Goal: Find contact information: Find contact information

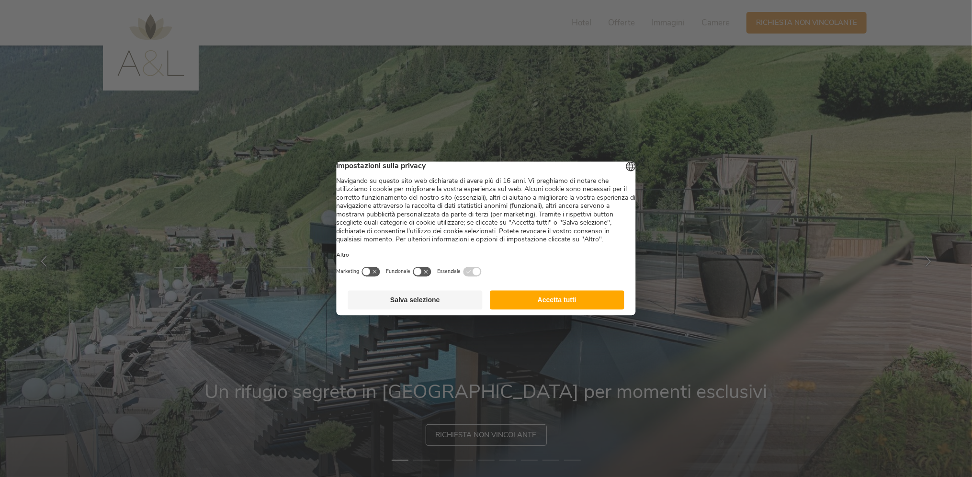
click at [576, 310] on button "Accetta tutti" at bounding box center [557, 300] width 135 height 19
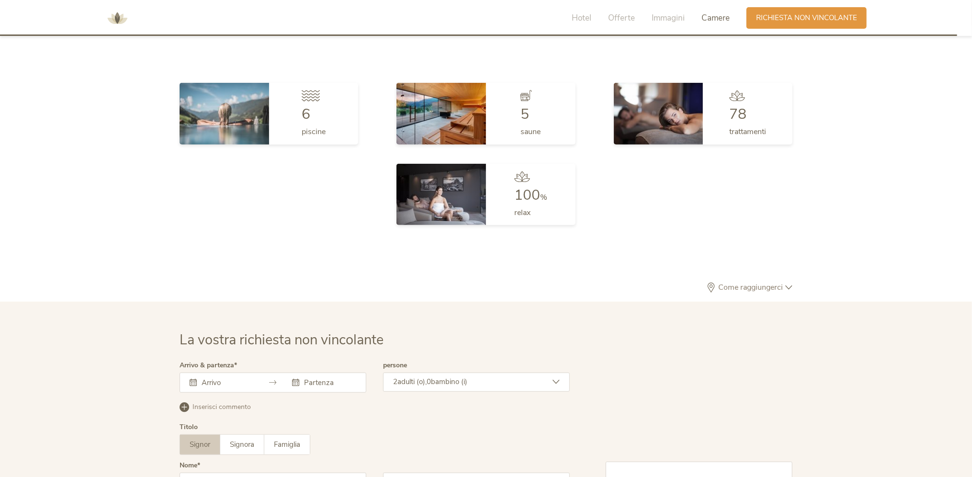
scroll to position [2883, 0]
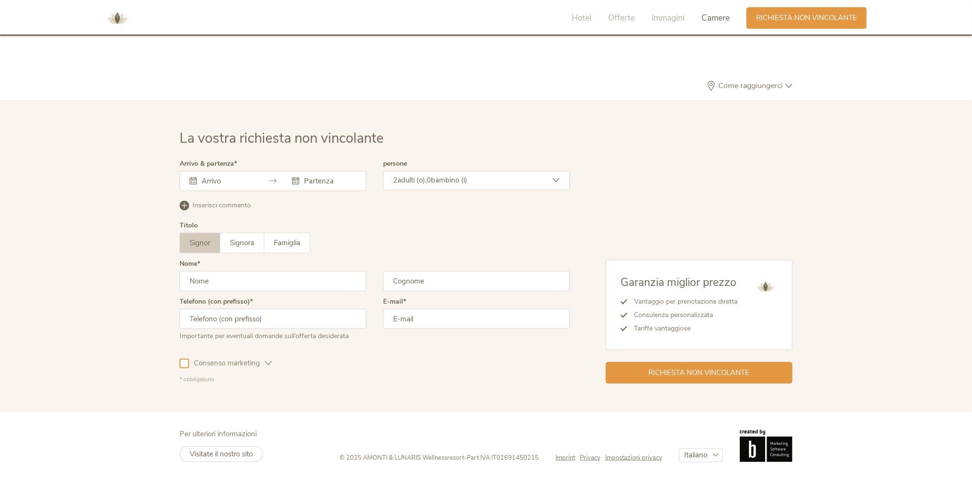
click at [562, 457] on span "Imprint" at bounding box center [565, 457] width 20 height 9
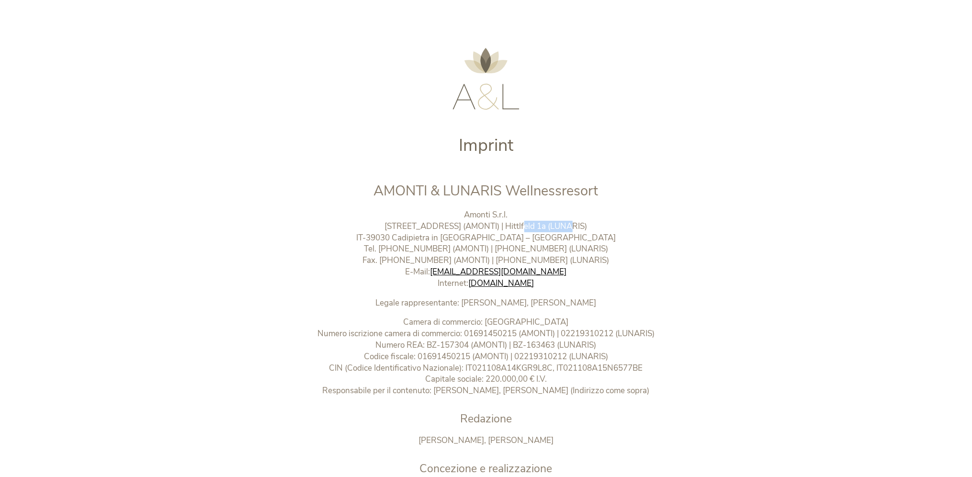
drag, startPoint x: 499, startPoint y: 224, endPoint x: 540, endPoint y: 222, distance: 40.7
click at [540, 222] on p "Amonti S.r.l. [STREET_ADDRESS] (AMONTI) | Hittlfeld 1a (LUNARIS) IT-39030 Cadip…" at bounding box center [486, 249] width 400 height 80
copy p "Hittlfeld 1a"
drag, startPoint x: 436, startPoint y: 237, endPoint x: 527, endPoint y: 238, distance: 91.0
click at [527, 238] on p "Amonti S.r.l. [STREET_ADDRESS] (AMONTI) | Hittlfeld 1a (LUNARIS) IT-39030 Cadip…" at bounding box center [486, 249] width 400 height 80
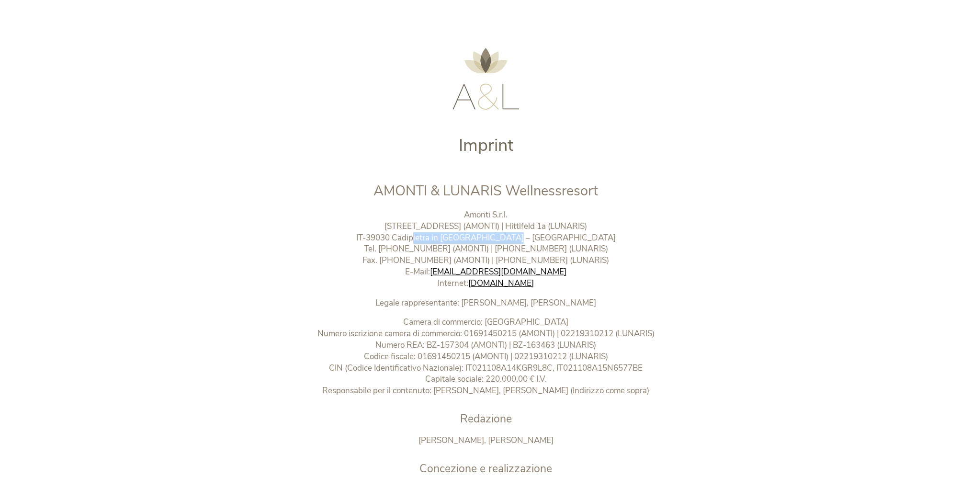
copy p "Cadipietra in [GEOGRAPHIC_DATA]"
